Goal: Transaction & Acquisition: Purchase product/service

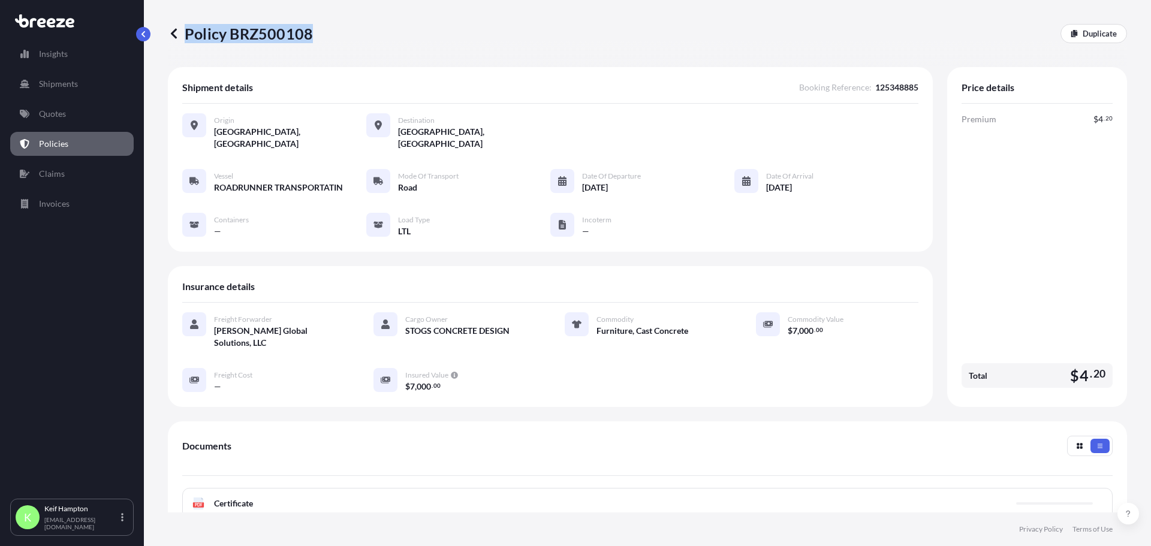
scroll to position [163, 0]
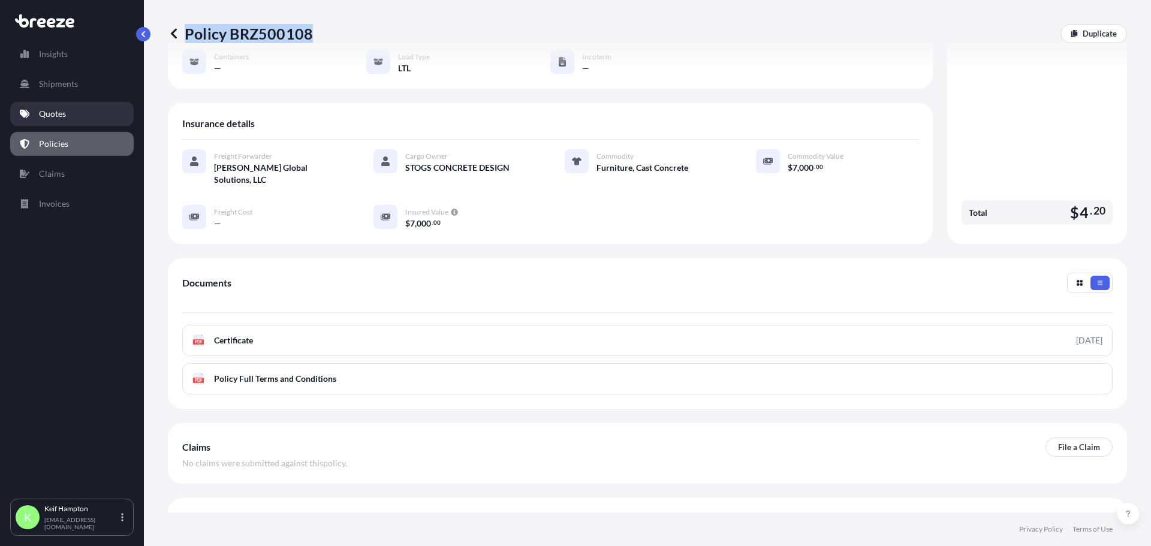
click at [64, 116] on p "Quotes" at bounding box center [52, 114] width 27 height 12
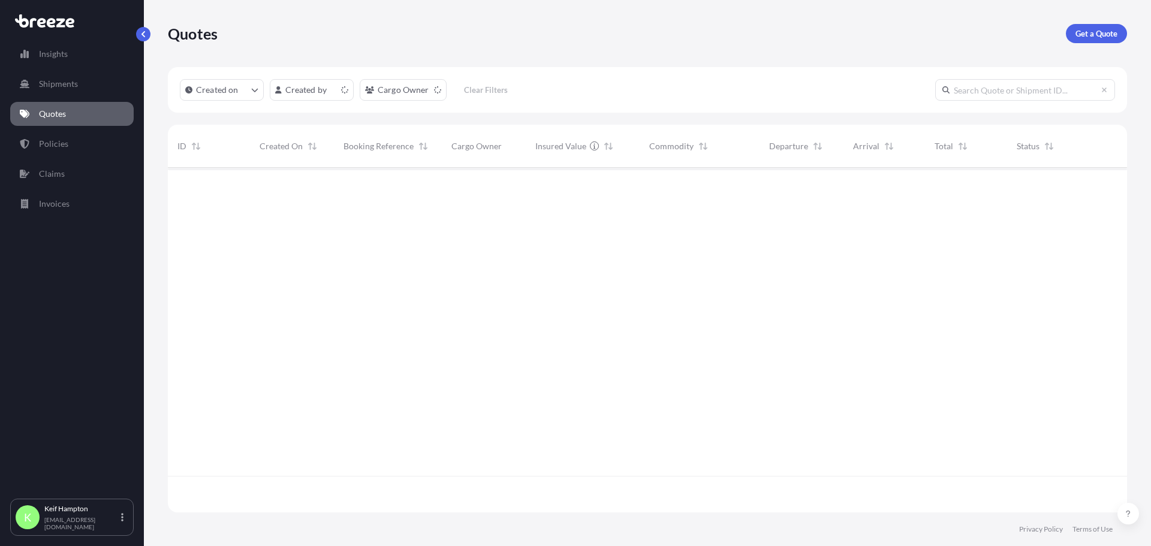
scroll to position [342, 950]
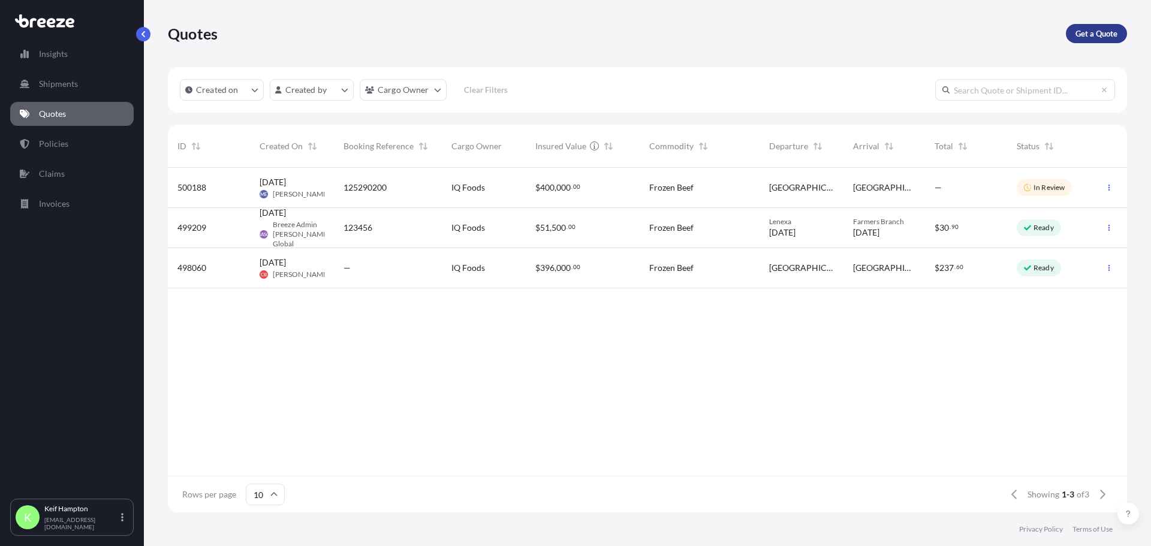
click at [1108, 34] on p "Get a Quote" at bounding box center [1096, 34] width 42 height 12
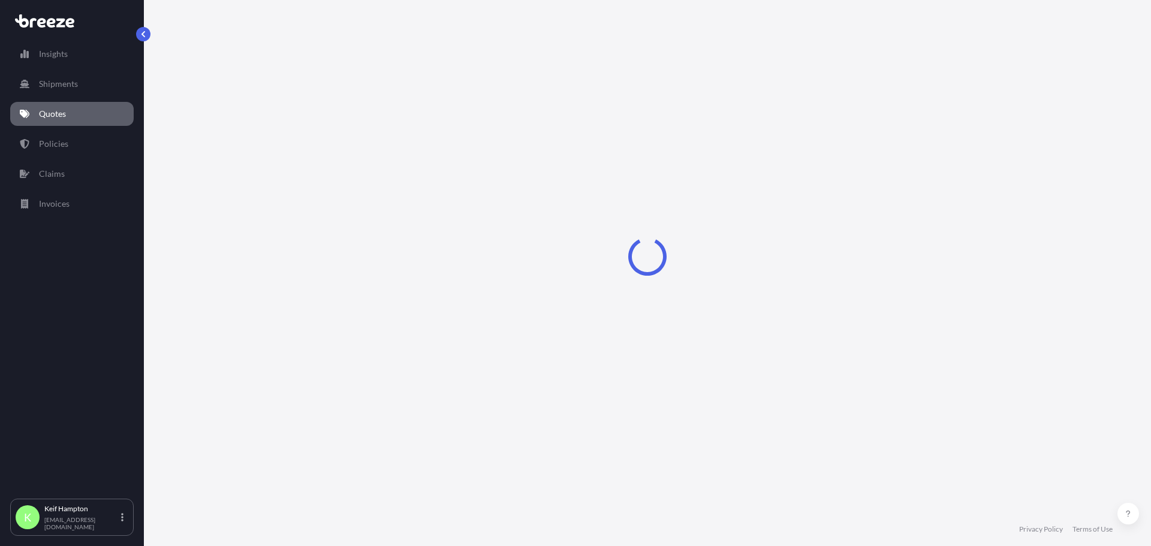
select select "Road"
select select "1"
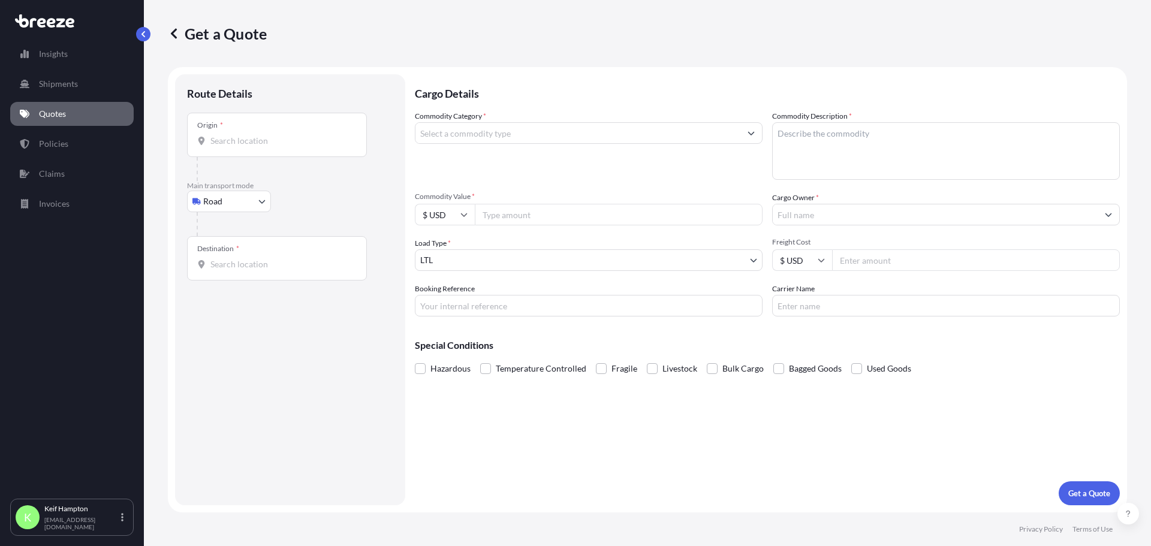
click at [258, 143] on input "Origin *" at bounding box center [280, 141] width 141 height 12
type input "[GEOGRAPHIC_DATA], [GEOGRAPHIC_DATA]"
click at [294, 276] on div "Destination *" at bounding box center [277, 263] width 180 height 44
click at [294, 275] on input "Destination *" at bounding box center [280, 269] width 141 height 12
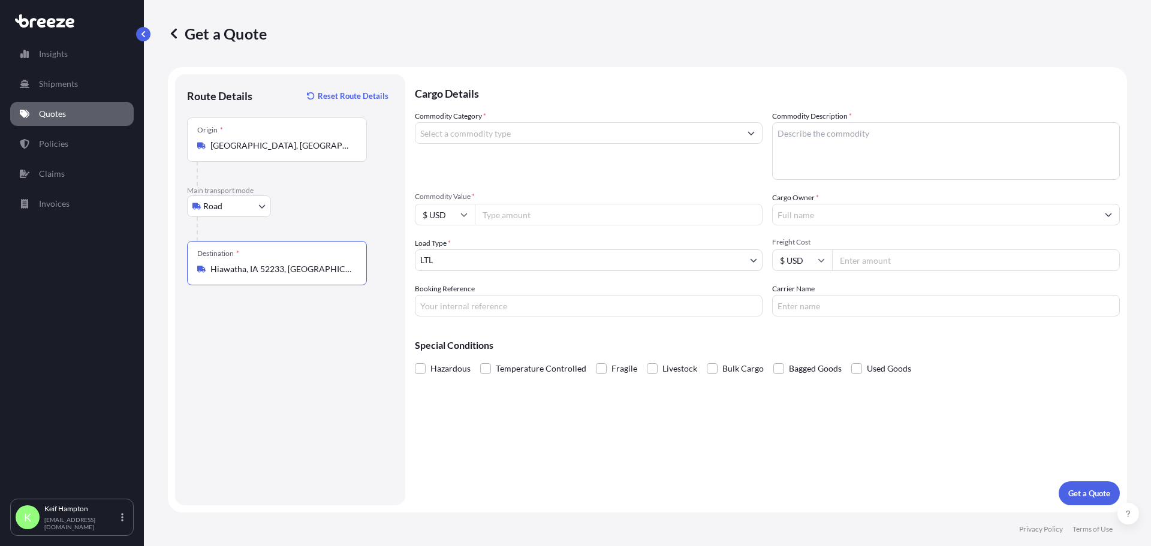
type input "Hiawatha, IA 52233, [GEOGRAPHIC_DATA]"
click at [933, 152] on textarea "Commodity Description *" at bounding box center [946, 151] width 348 height 58
click at [893, 149] on textarea "Commodity Description *" at bounding box center [946, 151] width 348 height 58
paste textarea "Retractable screen doors"
type textarea "Retractable screen doors"
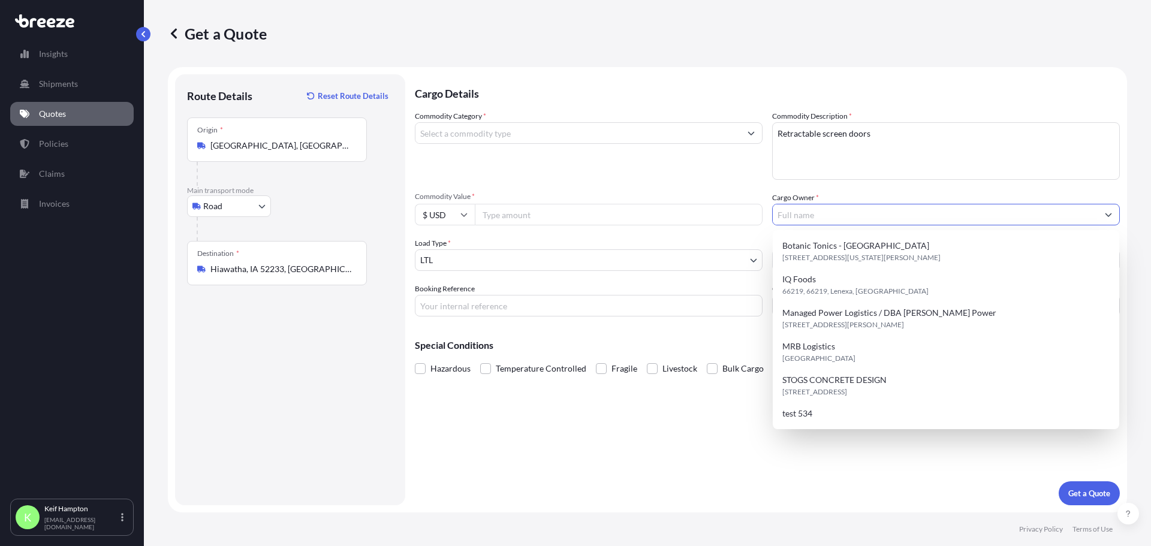
click at [916, 224] on input "Cargo Owner *" at bounding box center [935, 215] width 325 height 22
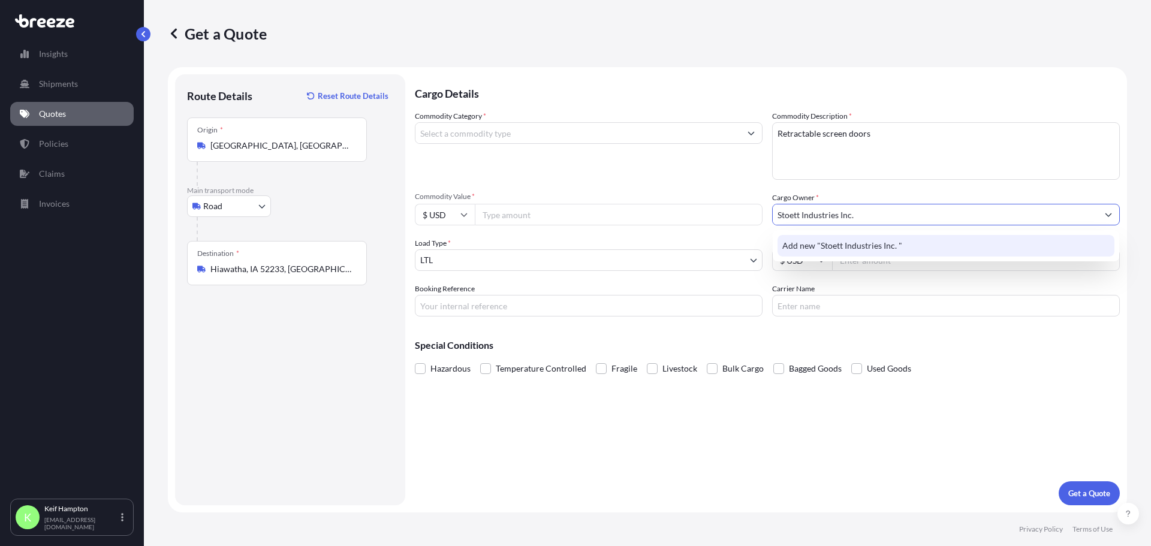
click at [882, 239] on div "Add new "Stoett Industries Inc. "" at bounding box center [945, 246] width 337 height 22
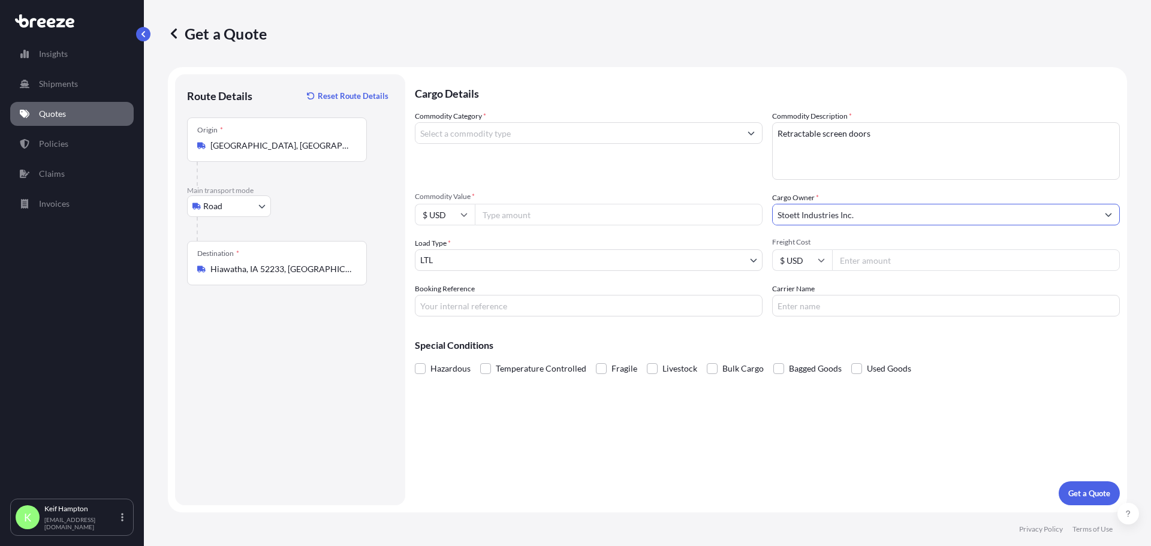
type input "Stoett Industries Inc."
click at [576, 213] on input "Commodity Value *" at bounding box center [619, 215] width 288 height 22
type input "6500"
click at [653, 306] on input "Booking Reference" at bounding box center [589, 306] width 348 height 22
type input "125357990"
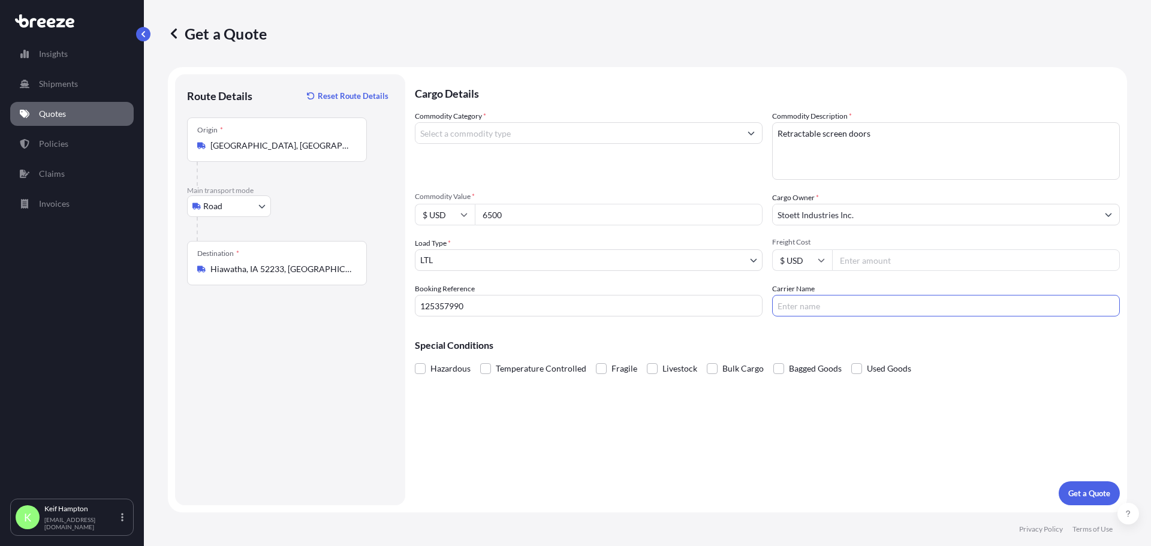
click at [816, 308] on input "Carrier Name" at bounding box center [946, 306] width 348 height 22
type input "ABF Freight"
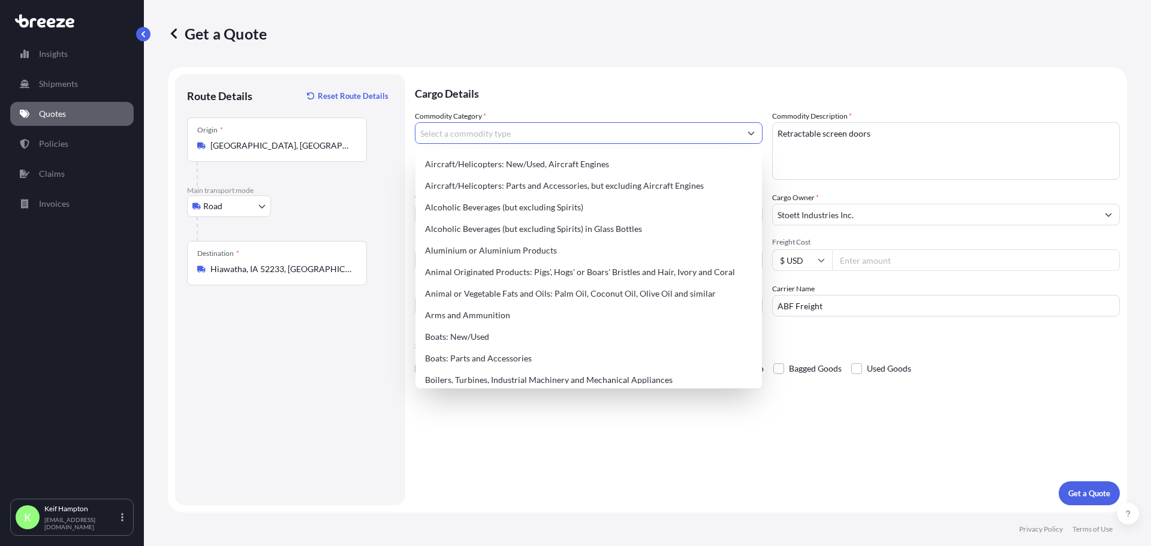
click at [604, 140] on input "Commodity Category *" at bounding box center [577, 133] width 325 height 22
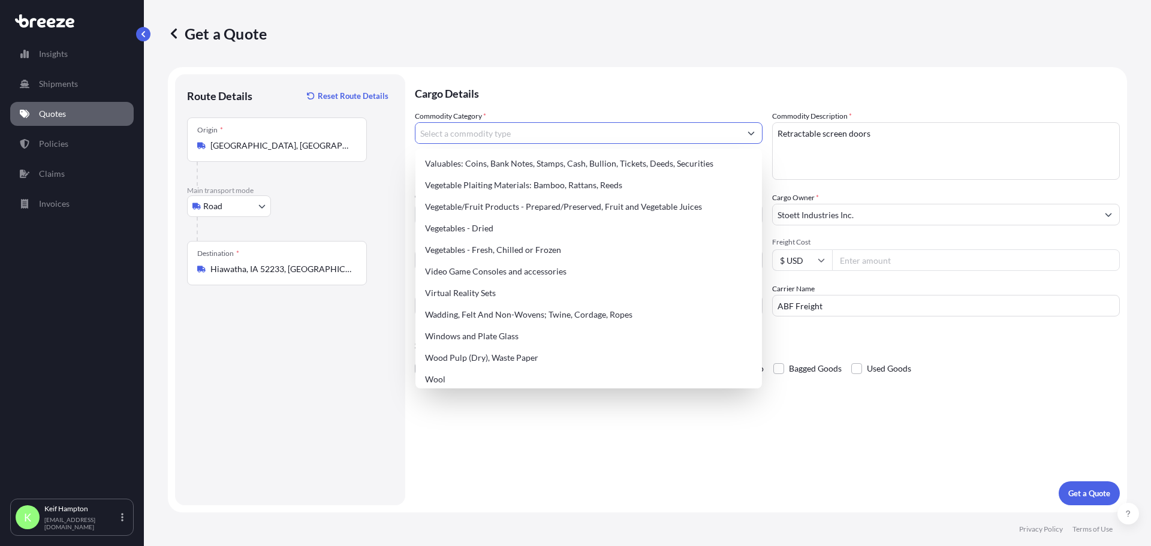
scroll to position [2899, 0]
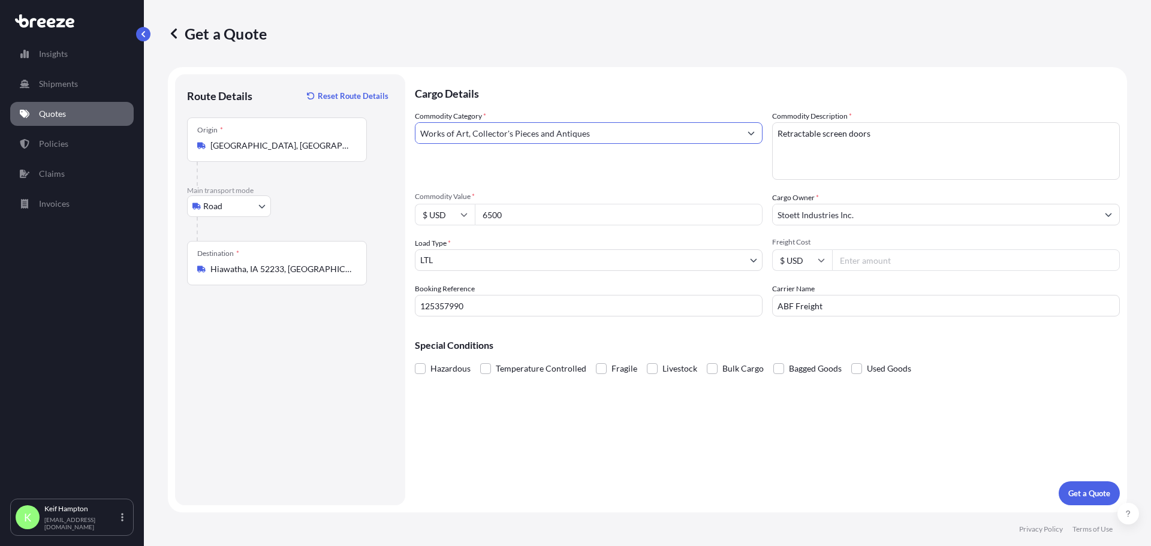
click at [749, 134] on icon "Show suggestions" at bounding box center [750, 132] width 7 height 7
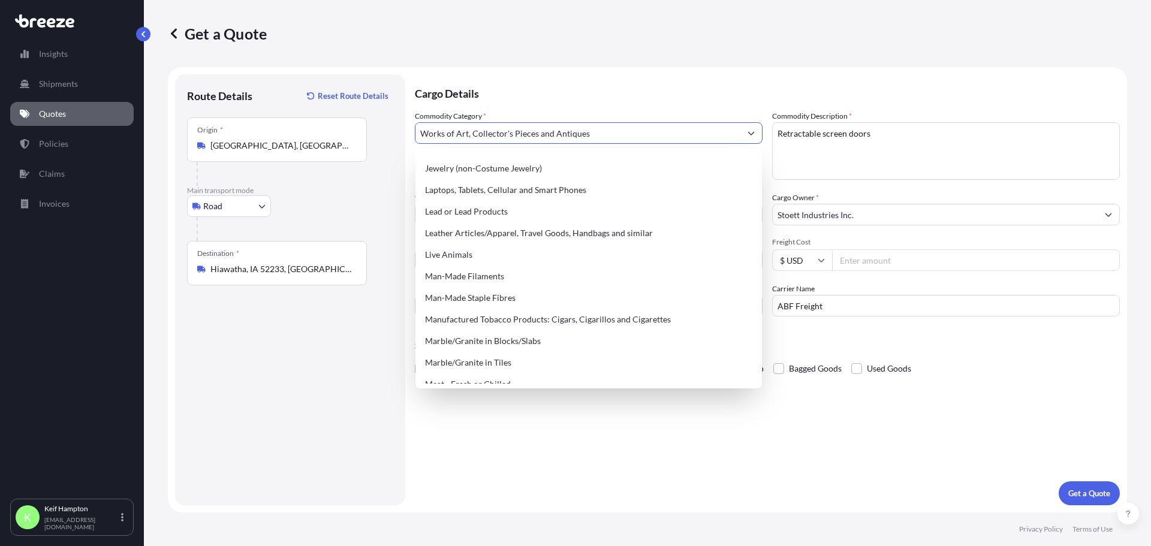
scroll to position [1678, 0]
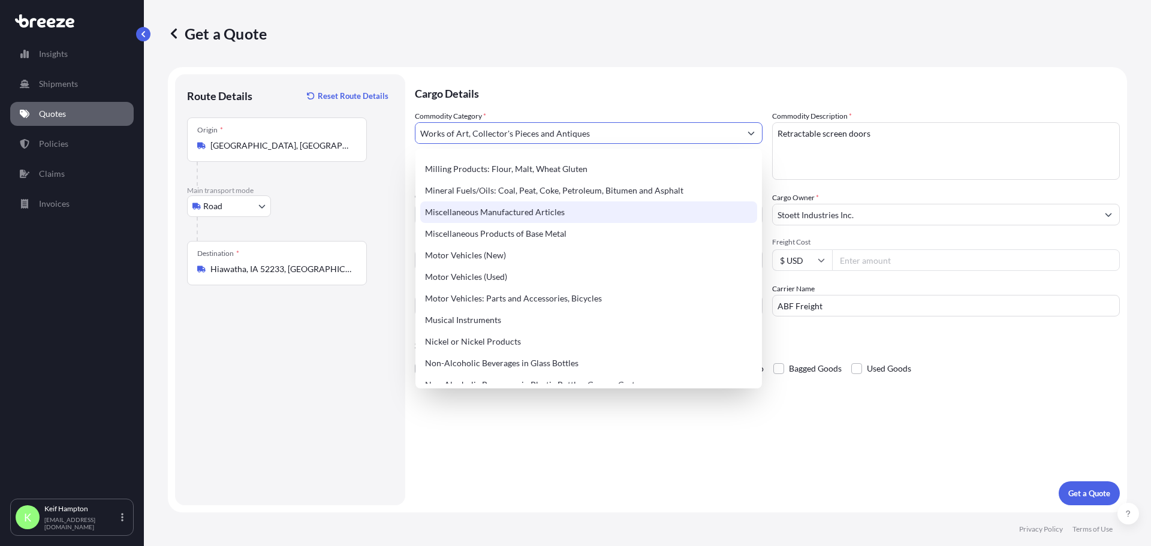
click at [595, 211] on div "Miscellaneous Manufactured Articles" at bounding box center [588, 212] width 337 height 22
type input "Miscellaneous Manufactured Articles"
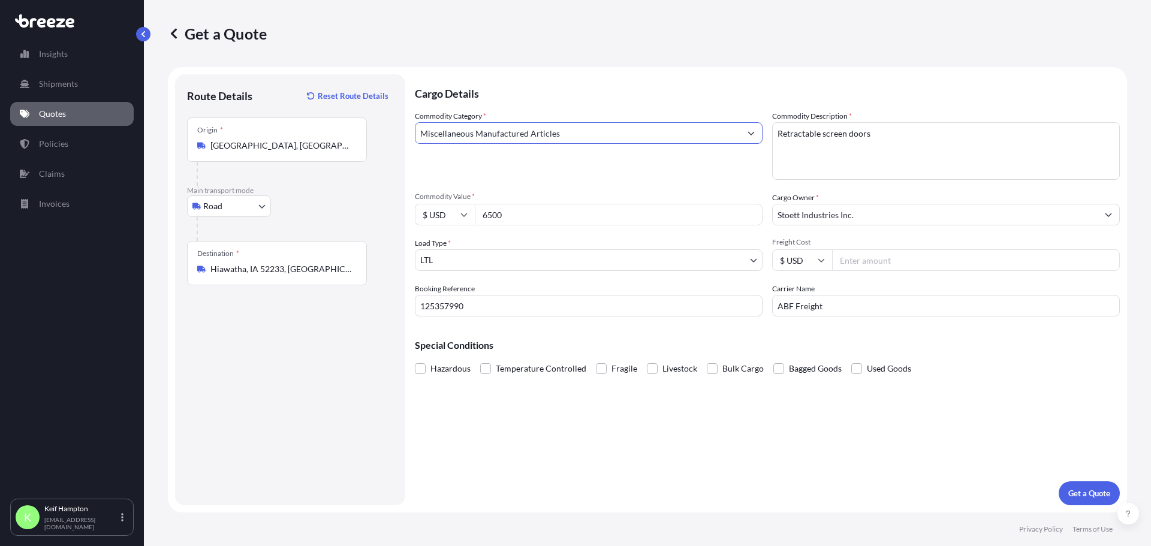
click at [673, 414] on div "Cargo Details Commodity Category * Miscellaneous Manufactured Articles Commodit…" at bounding box center [767, 289] width 705 height 431
click at [1094, 496] on p "Get a Quote" at bounding box center [1089, 493] width 42 height 12
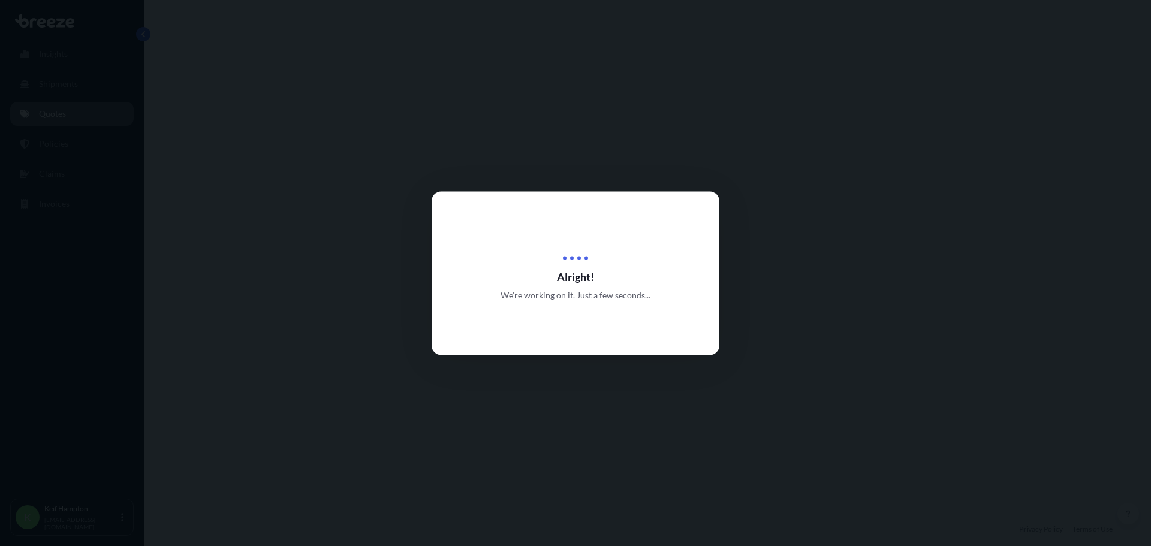
select select "Road"
select select "1"
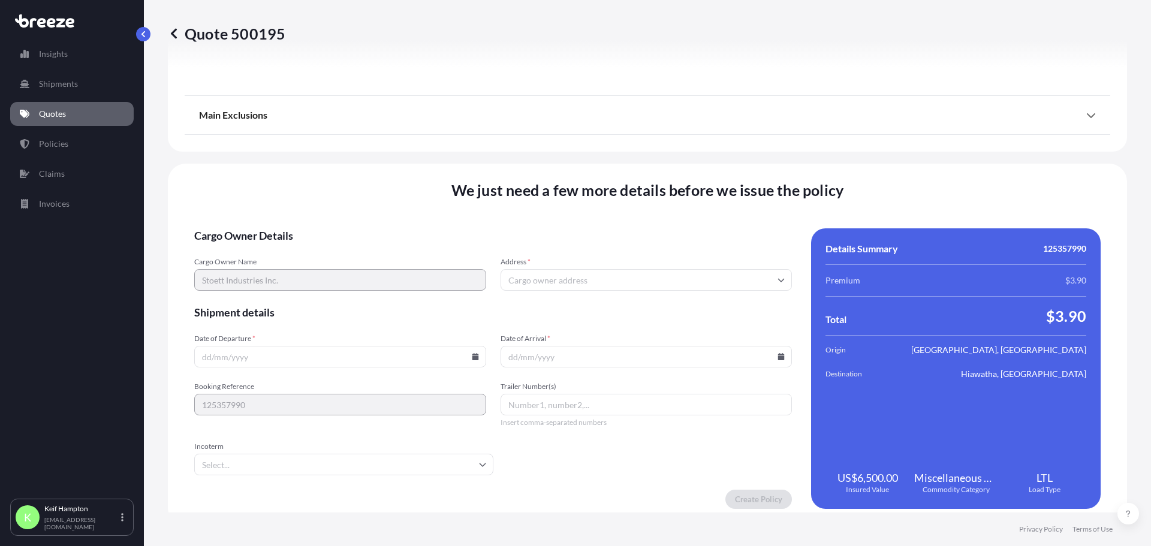
scroll to position [1344, 0]
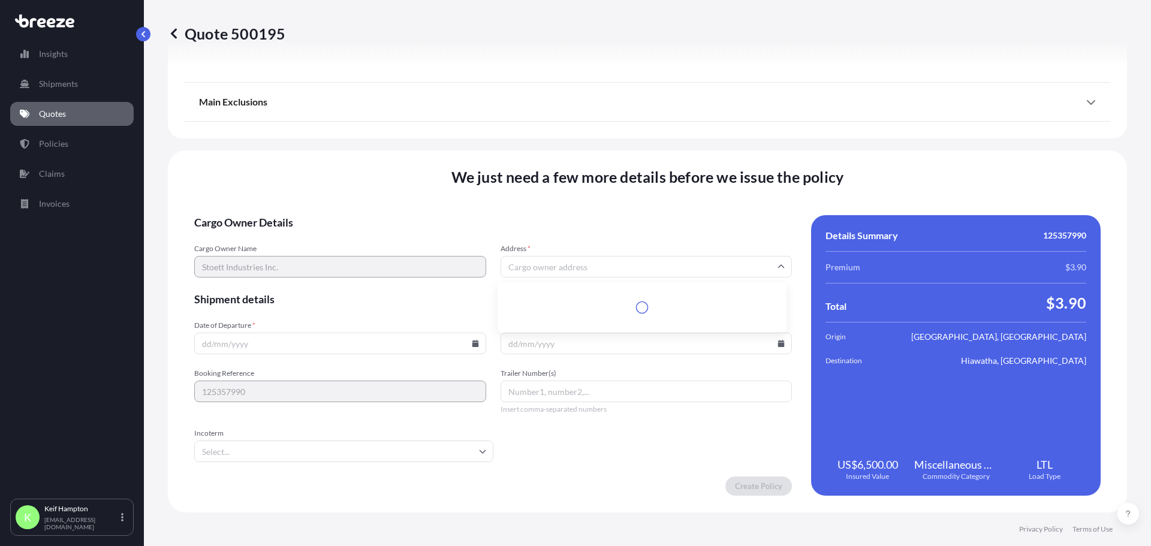
click at [584, 264] on input "Address *" at bounding box center [646, 267] width 292 height 22
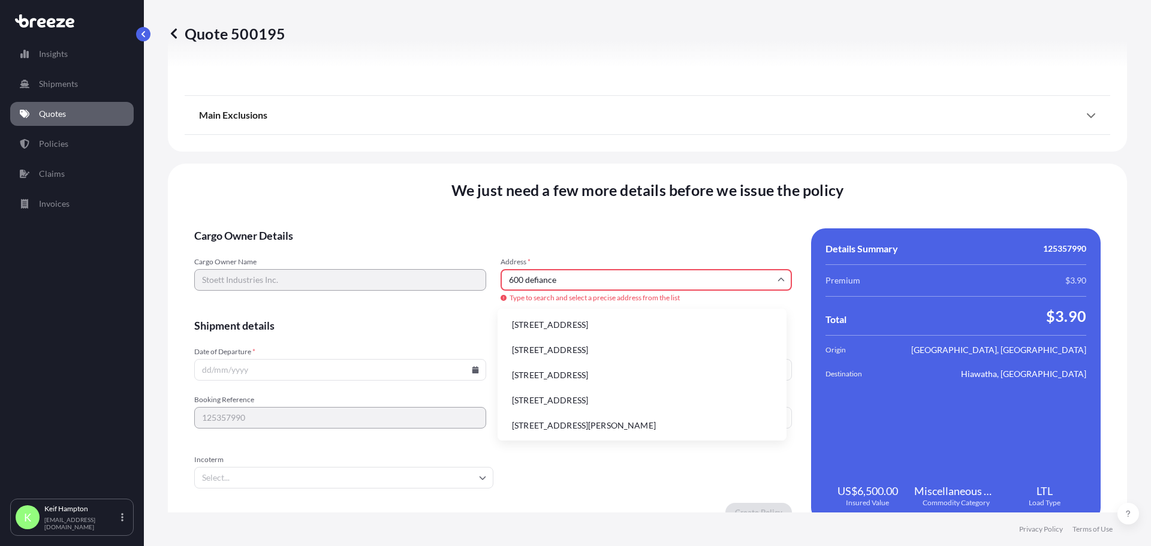
click at [652, 374] on li "[STREET_ADDRESS]" at bounding box center [641, 375] width 279 height 23
type input "[STREET_ADDRESS]"
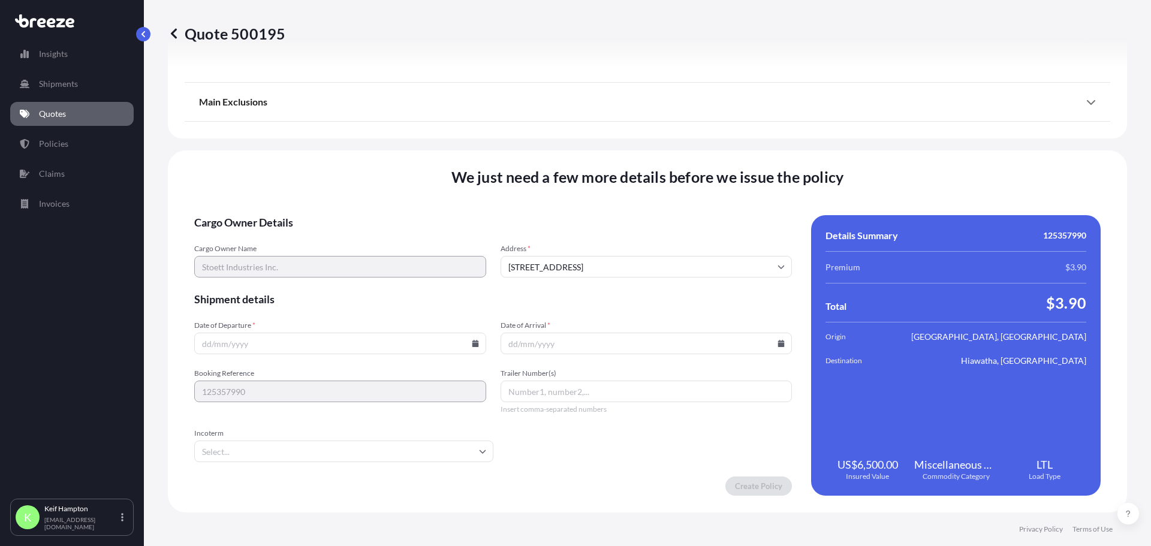
click at [468, 343] on input "Date of Departure *" at bounding box center [340, 344] width 292 height 22
click at [472, 344] on icon at bounding box center [475, 343] width 7 height 7
click at [249, 286] on button "29" at bounding box center [254, 282] width 19 height 19
type input "[DATE]"
click at [778, 343] on icon at bounding box center [781, 343] width 7 height 7
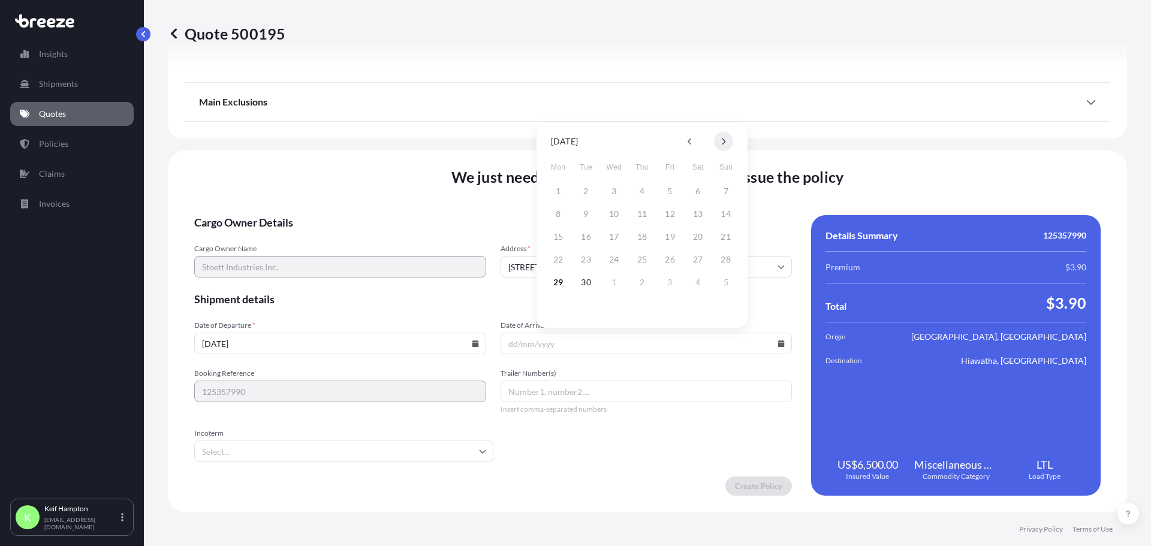
click at [731, 136] on button at bounding box center [723, 141] width 19 height 19
click at [671, 189] on button "3" at bounding box center [670, 191] width 19 height 19
type input "[DATE]"
drag, startPoint x: 611, startPoint y: 463, endPoint x: 617, endPoint y: 465, distance: 6.8
click at [611, 463] on form "Cargo Owner Details Cargo Owner Name Stoett Industries Inc. Address * [STREET_A…" at bounding box center [493, 355] width 598 height 281
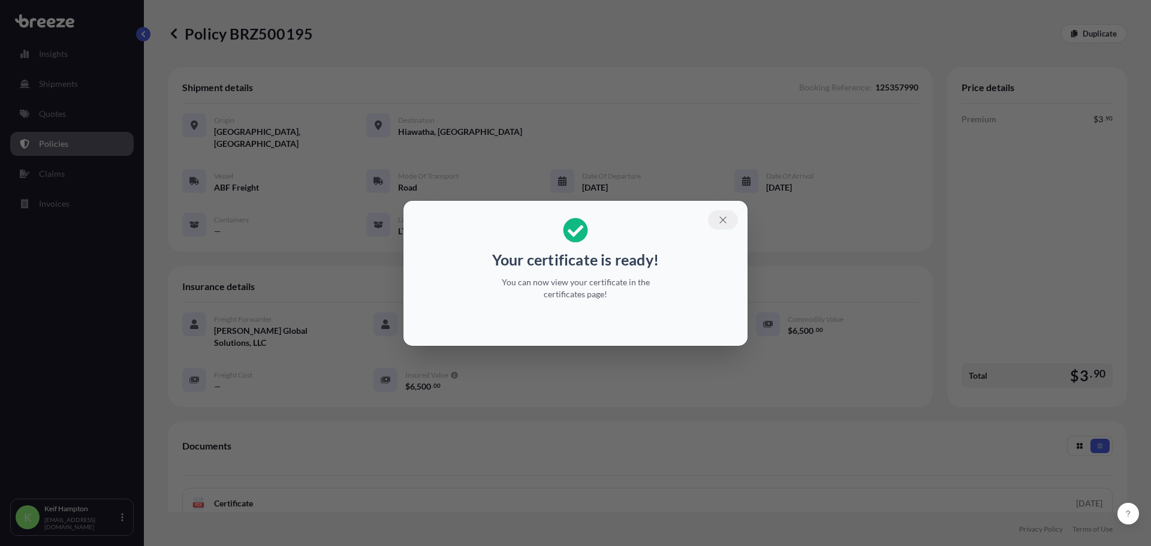
click at [717, 217] on icon "button" at bounding box center [722, 220] width 11 height 11
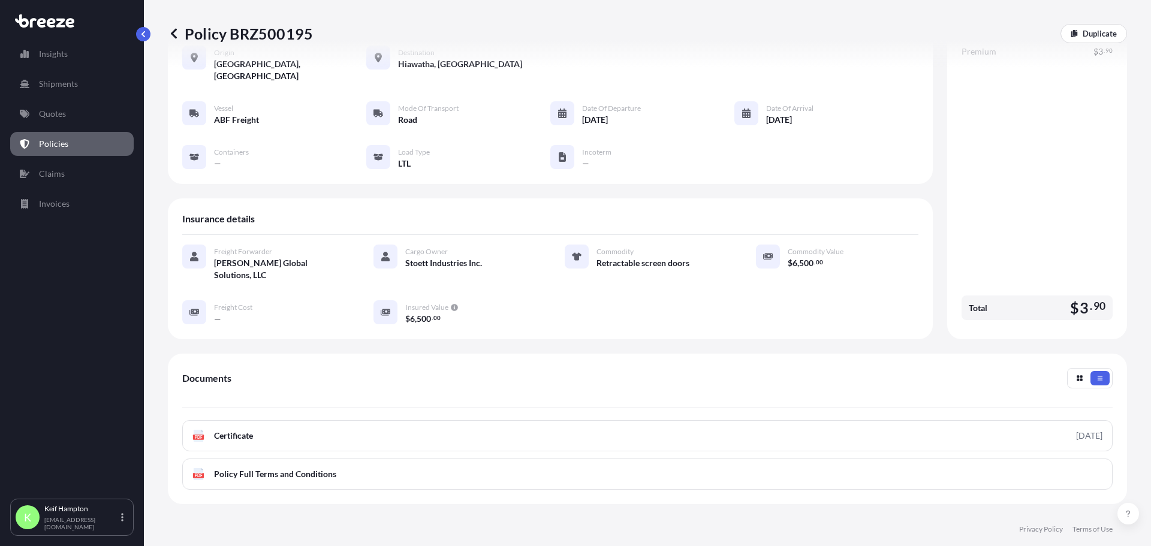
scroll to position [163, 0]
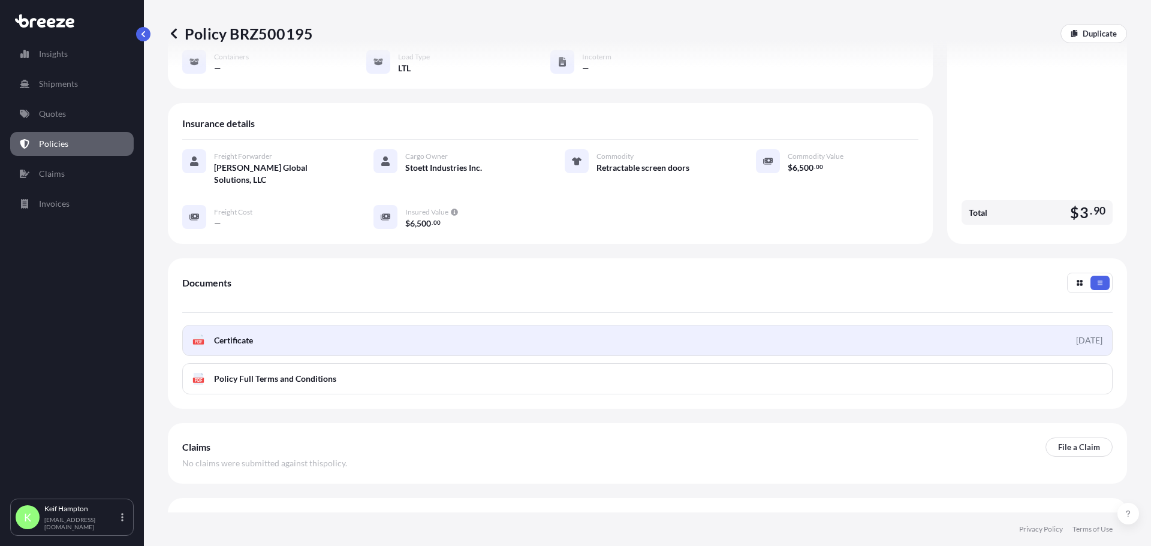
click at [199, 340] on text "PDF" at bounding box center [199, 342] width 8 height 4
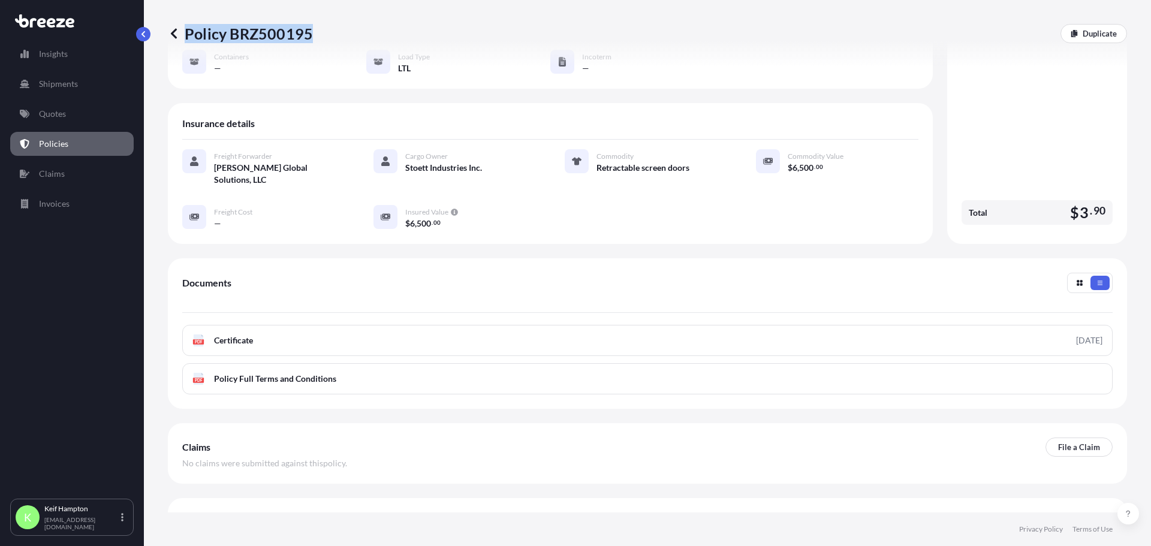
drag, startPoint x: 351, startPoint y: 29, endPoint x: 308, endPoint y: 32, distance: 42.7
click at [308, 32] on div "Policy BRZ500195 Duplicate" at bounding box center [647, 33] width 959 height 19
copy p "Policy BRZ500195"
